Goal: Information Seeking & Learning: Learn about a topic

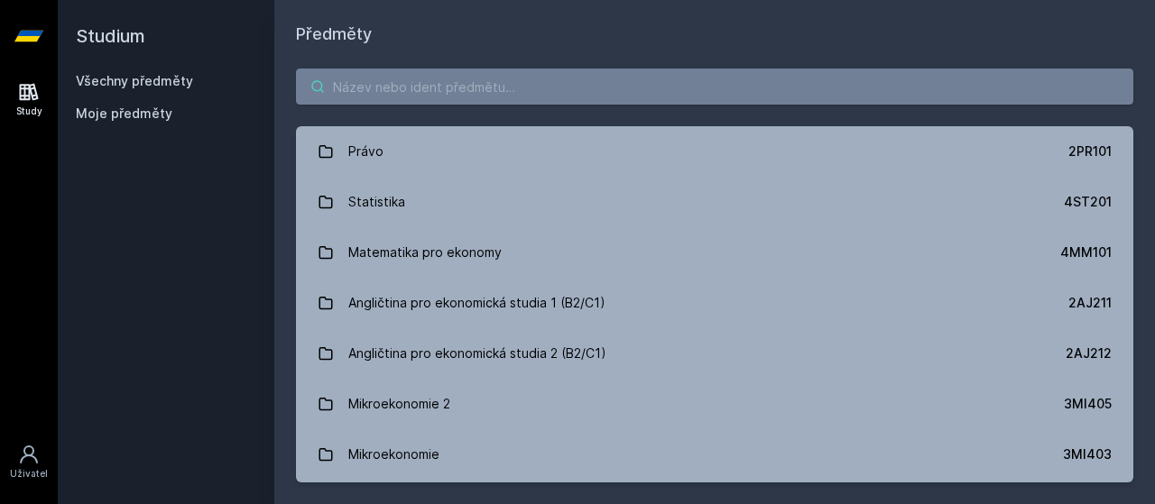
click at [447, 73] on input "search" at bounding box center [714, 87] width 837 height 36
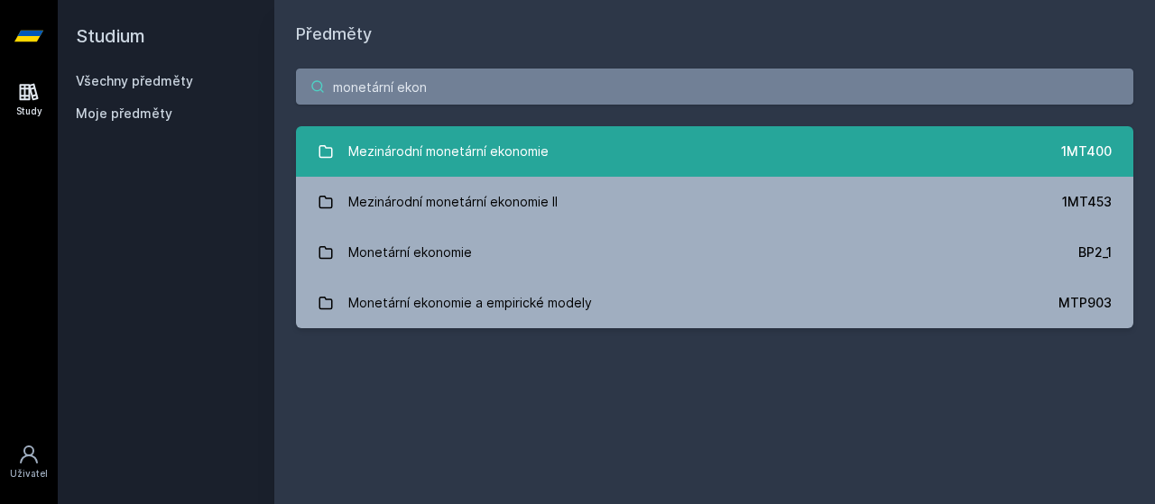
type input "monetární ekon"
click at [475, 161] on div "Mezinárodní monetární ekonomie" at bounding box center [448, 152] width 200 height 36
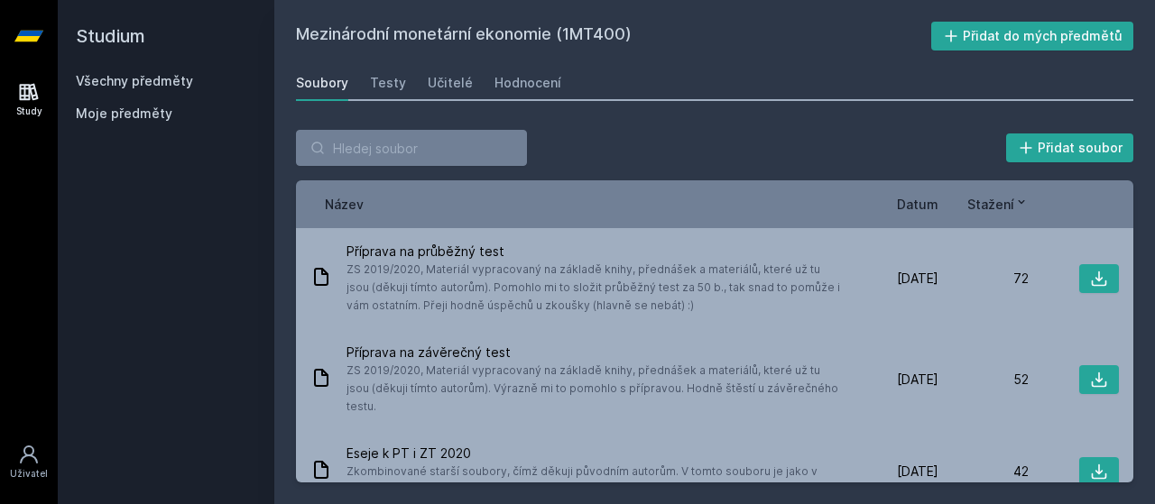
click at [919, 199] on span "Datum" at bounding box center [918, 204] width 42 height 19
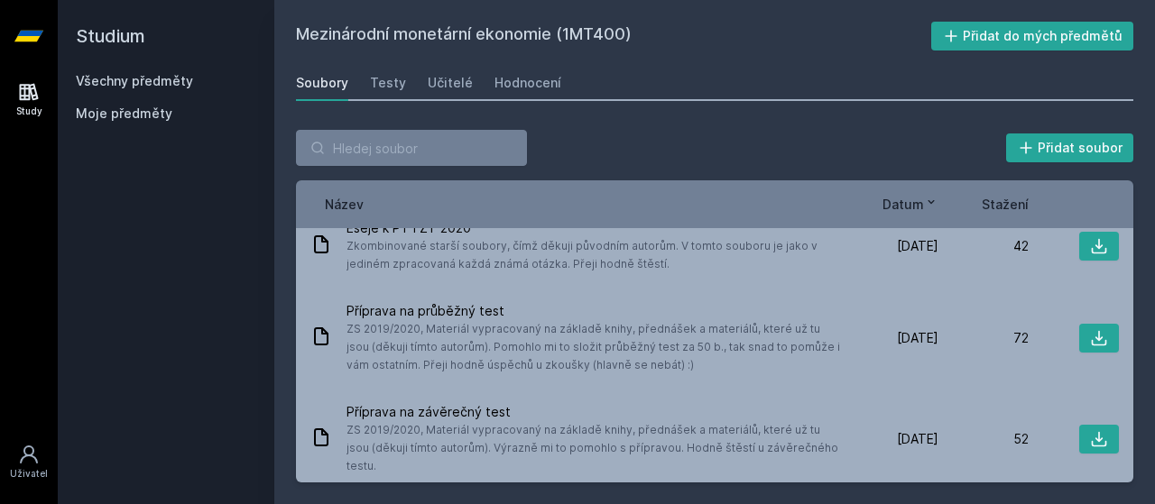
scroll to position [126, 0]
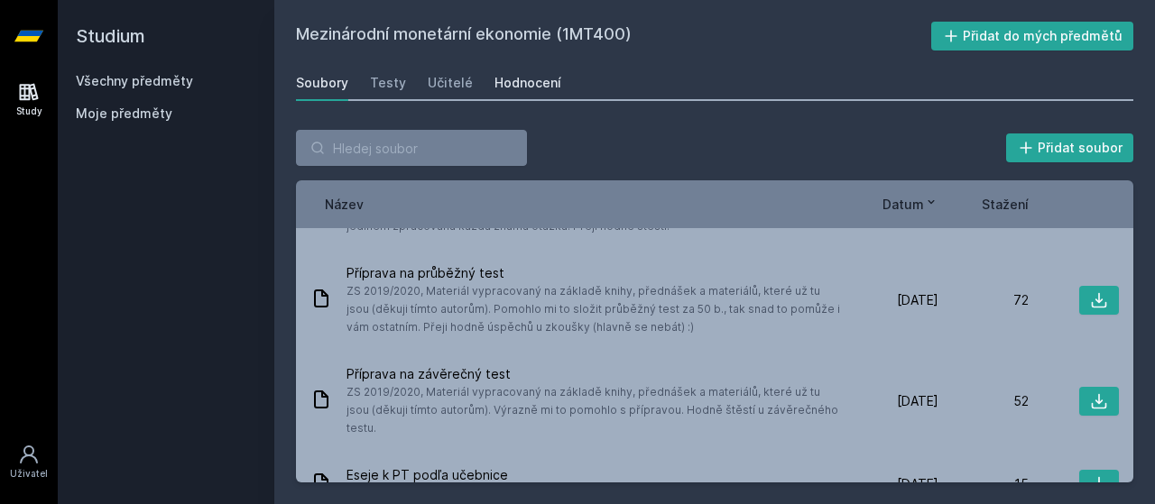
click at [494, 76] on div "Hodnocení" at bounding box center [527, 83] width 67 height 18
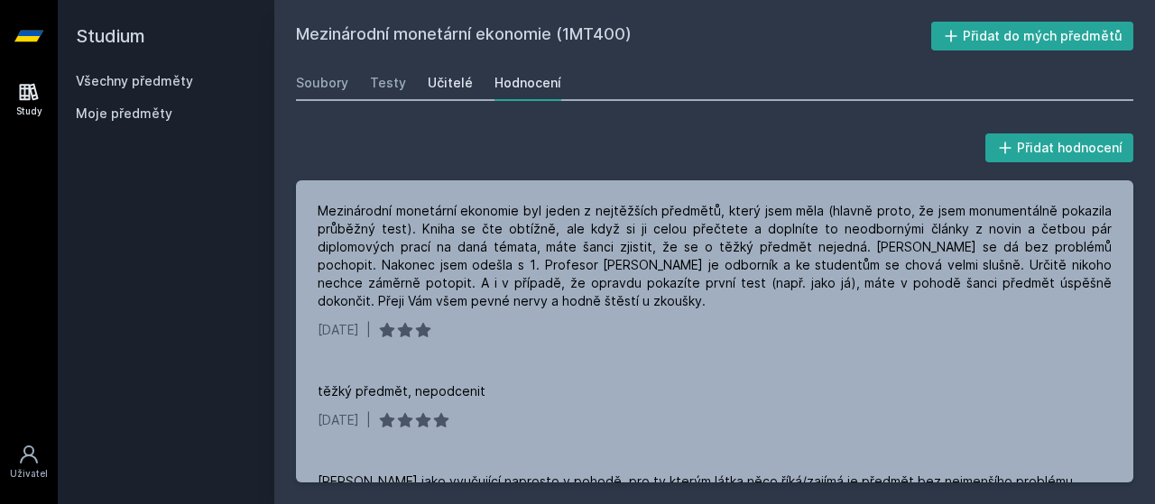
click at [444, 74] on div "Učitelé" at bounding box center [450, 83] width 45 height 18
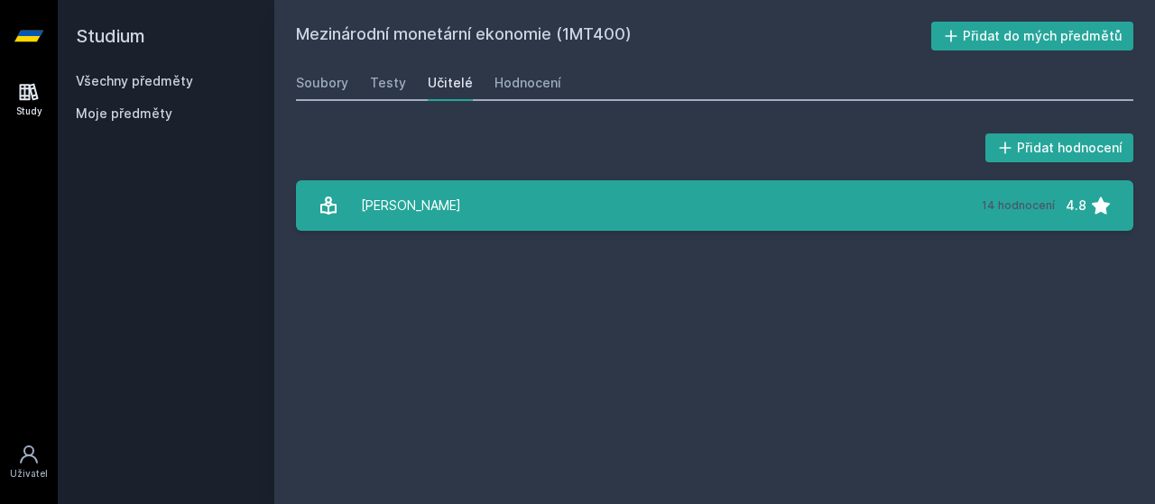
click at [545, 189] on link "[PERSON_NAME] 14 hodnocení 4.8" at bounding box center [714, 205] width 837 height 51
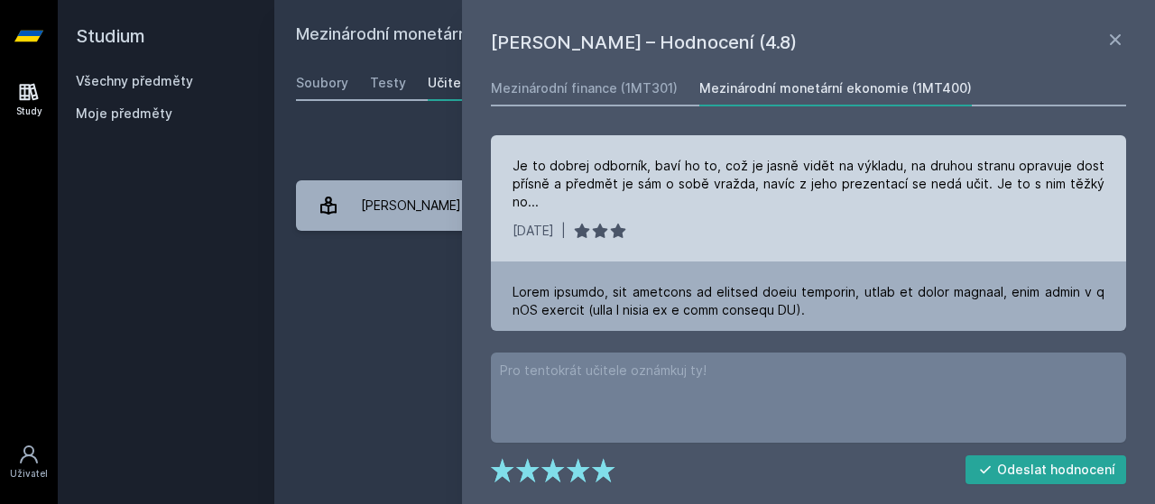
click at [747, 236] on div "[DATE] |" at bounding box center [808, 231] width 592 height 18
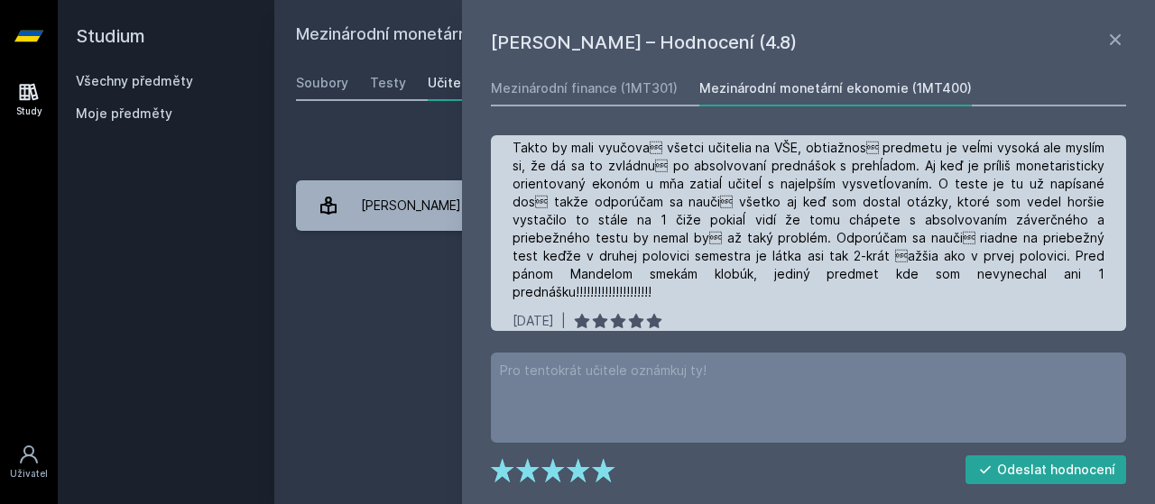
scroll to position [1047, 0]
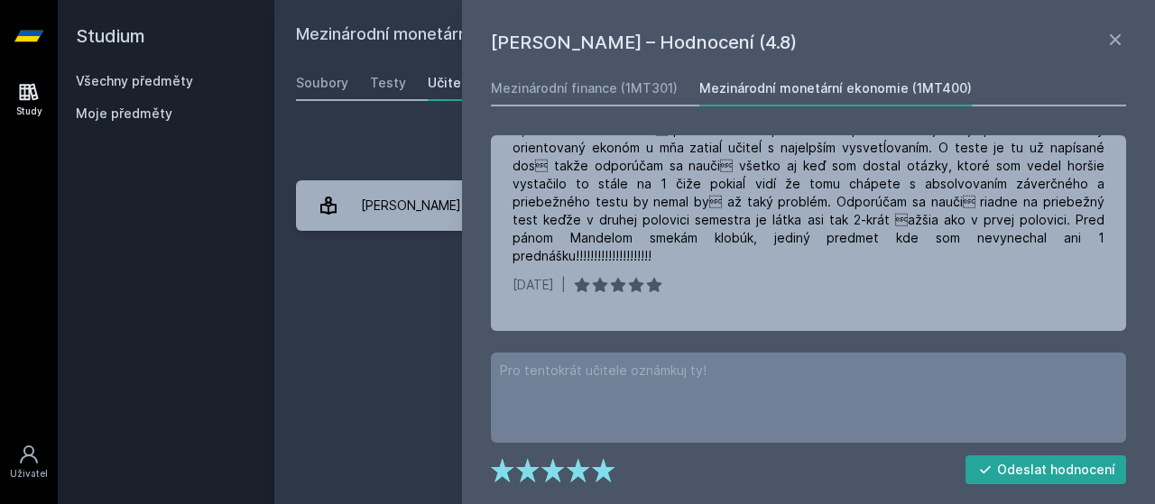
click at [289, 140] on div "Přidat hodnocení [PERSON_NAME] – Hodnocení (4.8) Mezinárodní finance (1MT301) M…" at bounding box center [714, 180] width 881 height 144
click at [321, 99] on div "Soubory Testy Učitelé Hodnocení" at bounding box center [714, 83] width 837 height 36
click at [323, 86] on div "Soubory" at bounding box center [322, 83] width 52 height 18
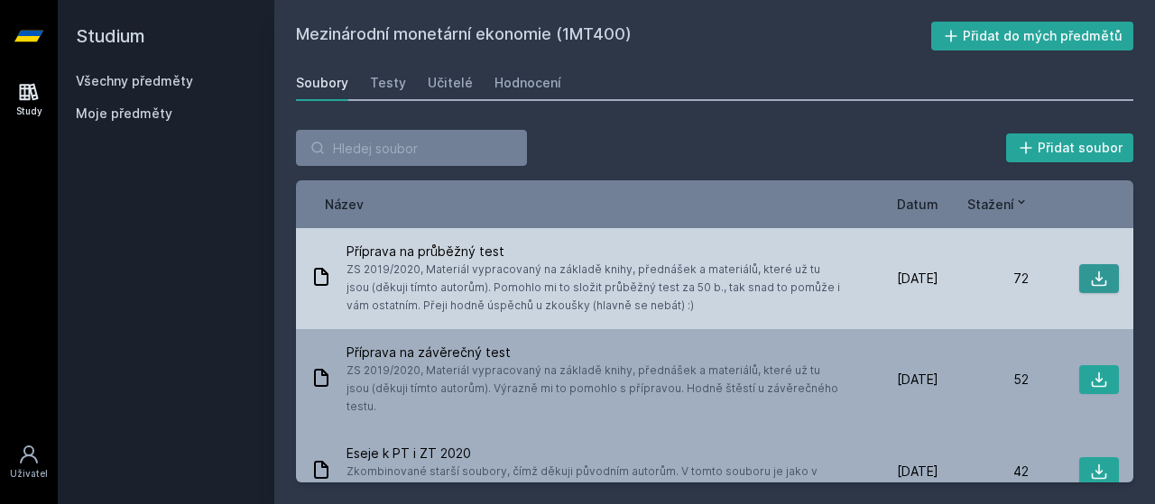
click at [1097, 282] on icon at bounding box center [1099, 279] width 18 height 18
